Goal: Task Accomplishment & Management: Use online tool/utility

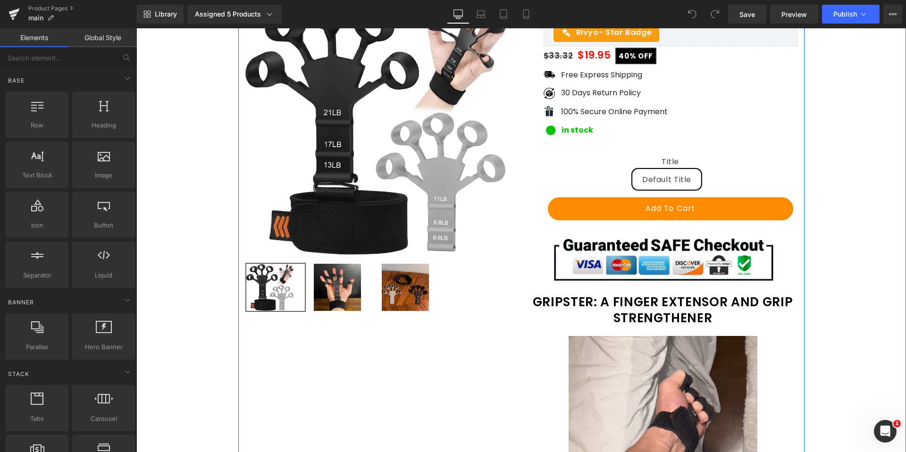
scroll to position [47, 0]
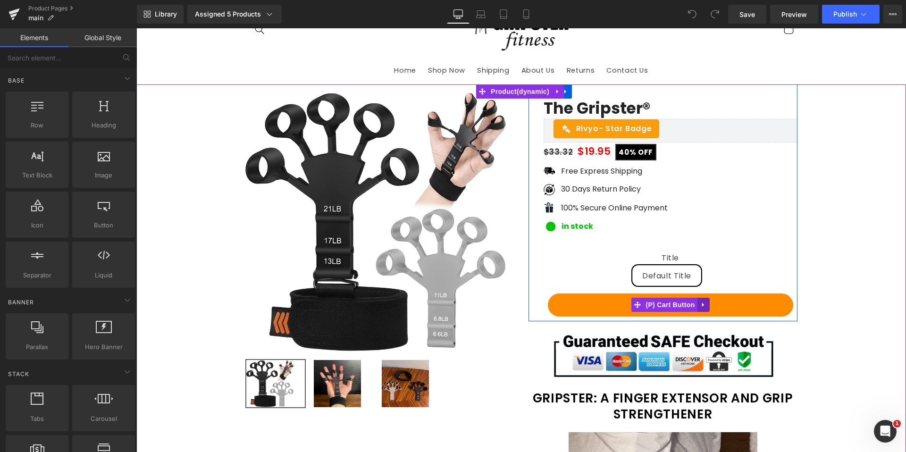
click at [703, 305] on icon at bounding box center [704, 305] width 7 height 7
click at [695, 307] on icon at bounding box center [697, 305] width 7 height 7
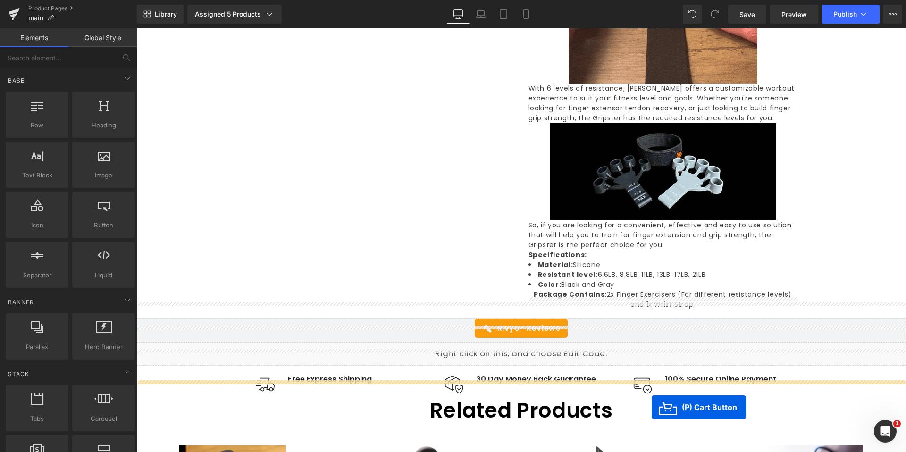
scroll to position [1369, 0]
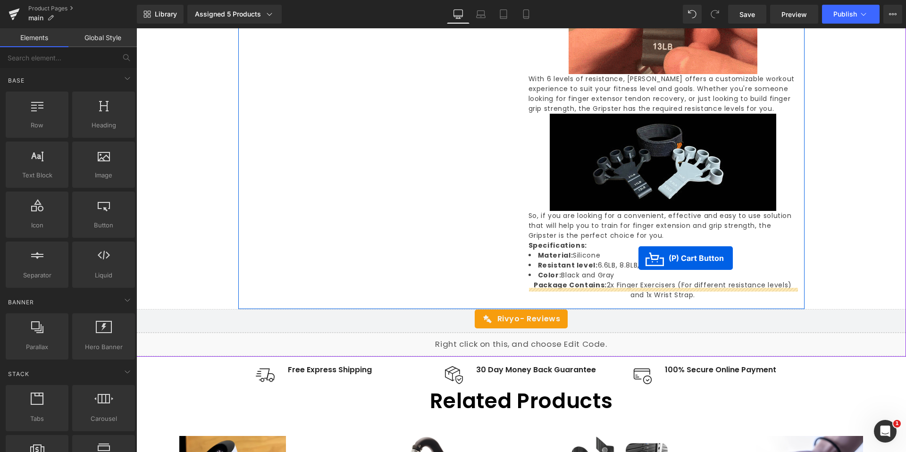
drag, startPoint x: 634, startPoint y: 335, endPoint x: 639, endPoint y: 259, distance: 76.1
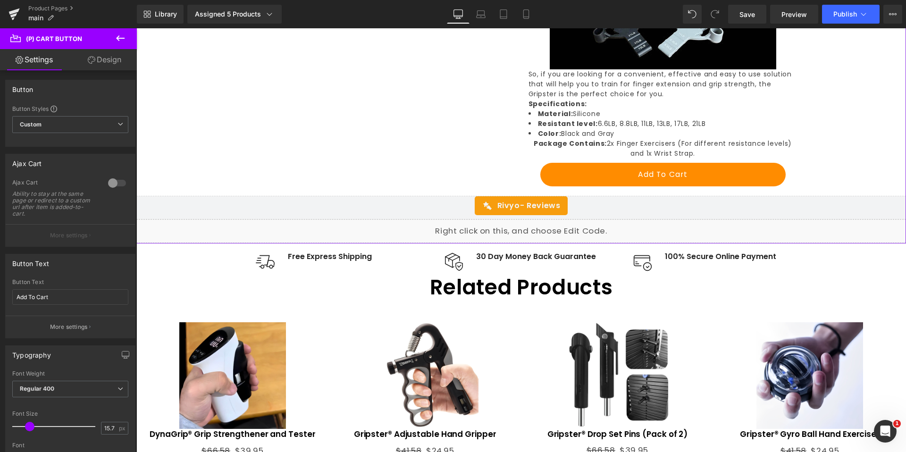
scroll to position [1577, 0]
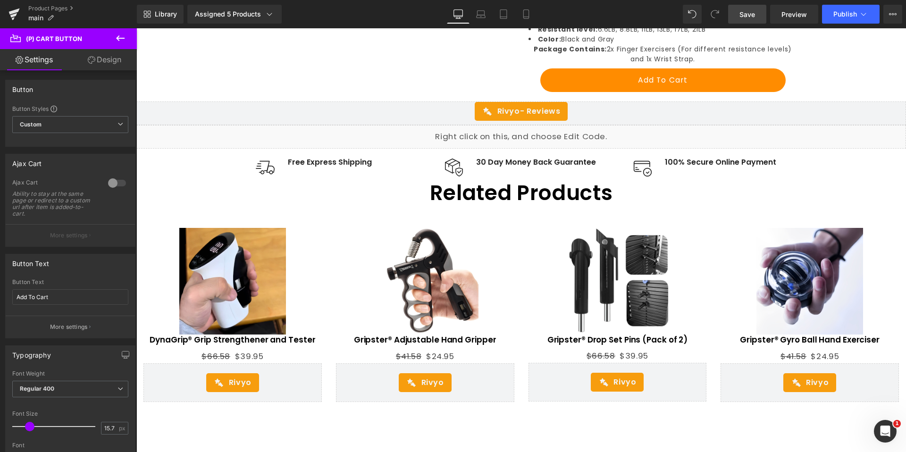
click at [755, 18] on span "Save" at bounding box center [748, 14] width 16 height 10
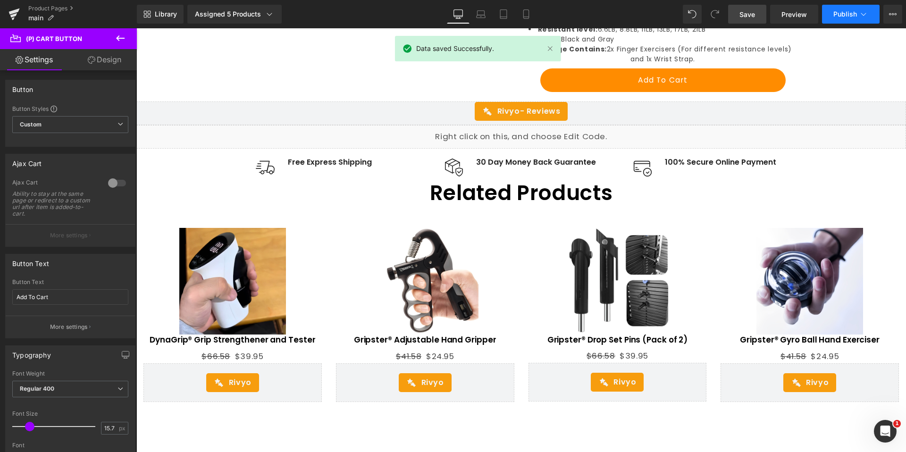
click at [850, 17] on span "Publish" at bounding box center [846, 14] width 24 height 8
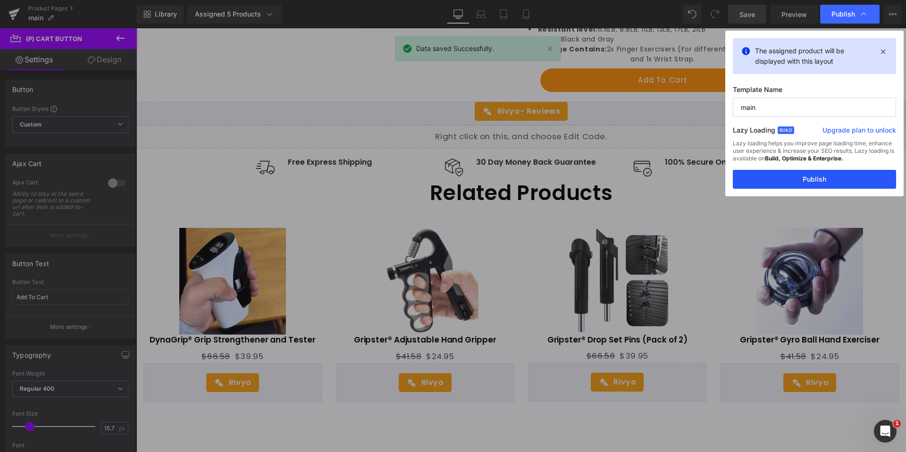
click at [835, 170] on div "The assigned product will be displayed with this layout Template Name main Lazy…" at bounding box center [815, 114] width 178 height 166
click at [834, 174] on button "Publish" at bounding box center [814, 179] width 163 height 19
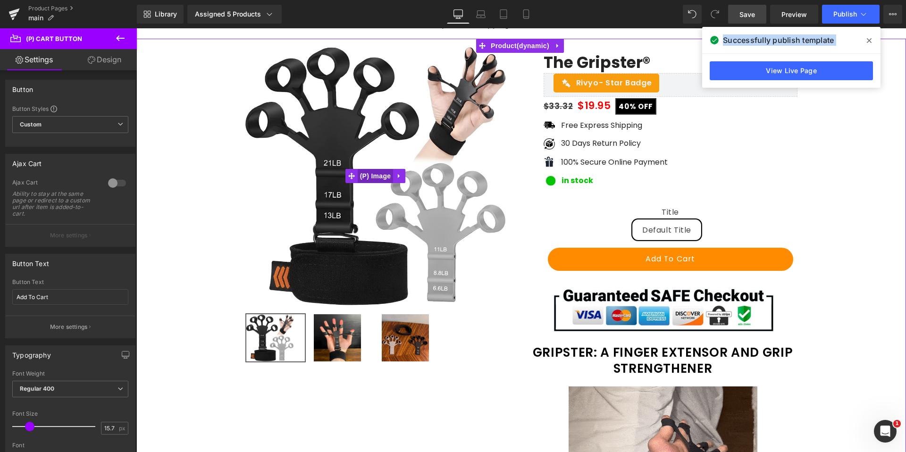
scroll to position [0, 0]
